Goal: Information Seeking & Learning: Find specific fact

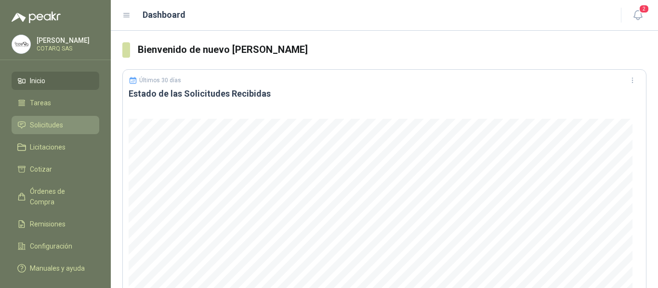
click at [31, 126] on span "Solicitudes" at bounding box center [46, 125] width 33 height 11
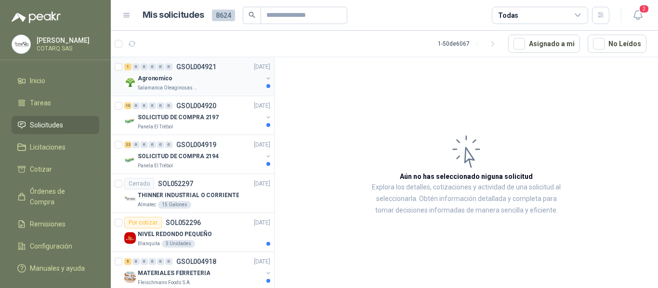
click at [195, 84] on p "Salamanca Oleaginosas SAS" at bounding box center [168, 88] width 61 height 8
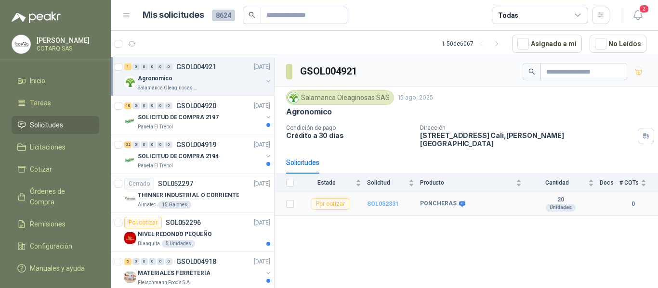
click at [388, 201] on b "SOL052331" at bounding box center [383, 204] width 32 height 7
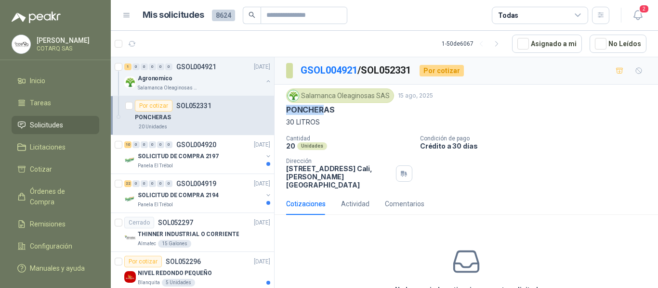
drag, startPoint x: 286, startPoint y: 111, endPoint x: 321, endPoint y: 113, distance: 35.7
click at [321, 113] on div "Salamanca Oleaginosas SAS [DATE] PONCHERAS 30 LITROS Cantidad 20 Unidades Condi…" at bounding box center [466, 139] width 383 height 108
click at [326, 113] on p "PONCHERAS" at bounding box center [310, 110] width 48 height 10
drag, startPoint x: 288, startPoint y: 112, endPoint x: 328, endPoint y: 124, distance: 42.2
click at [328, 124] on div "Salamanca Oleaginosas SAS [DATE] PONCHERAS 30 LITROS" at bounding box center [466, 108] width 360 height 39
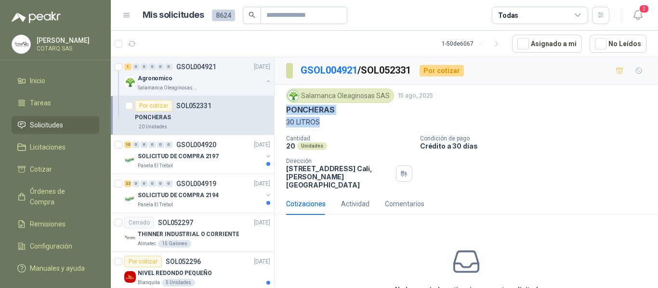
copy div "PONCHERAS 30 LITROS"
